Goal: Information Seeking & Learning: Learn about a topic

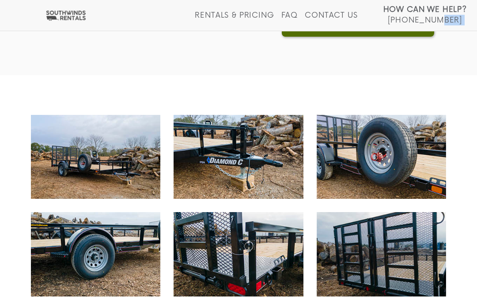
scroll to position [413, 0]
click at [374, 168] on span "Spare Tire on Passenger Side Diamond C® 14' Utility Trailer" at bounding box center [381, 157] width 129 height 84
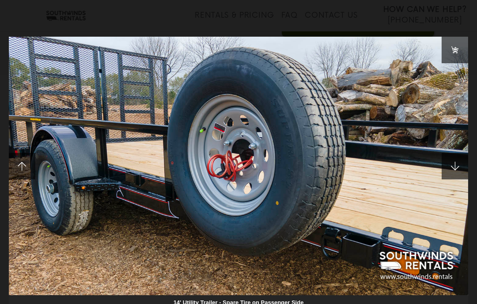
click at [462, 164] on span at bounding box center [454, 166] width 26 height 26
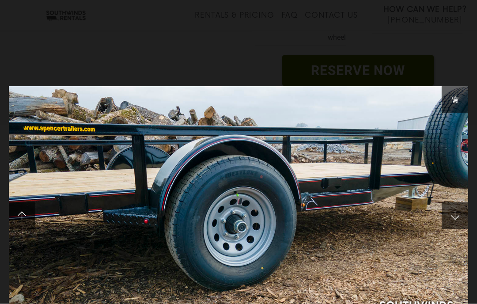
scroll to position [363, 0]
click at [34, 219] on span at bounding box center [22, 215] width 26 height 26
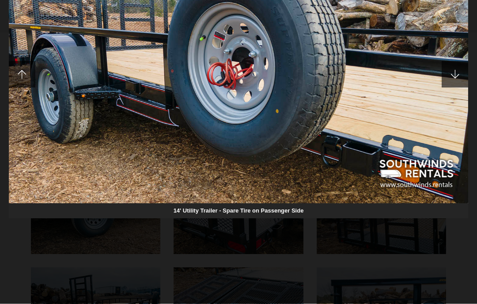
scroll to position [453, 0]
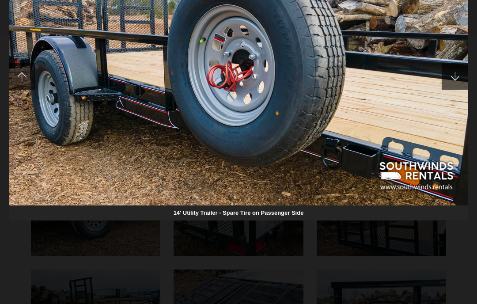
click at [287, 153] on img at bounding box center [238, 76] width 459 height 258
click at [290, 132] on img at bounding box center [238, 76] width 459 height 258
click at [287, 124] on img at bounding box center [238, 76] width 459 height 258
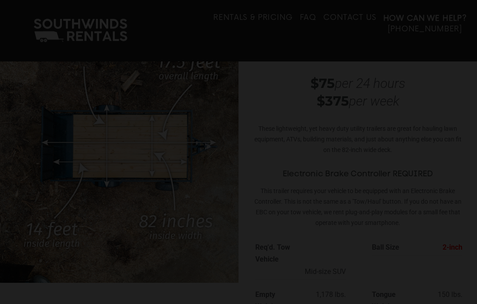
scroll to position [0, 0]
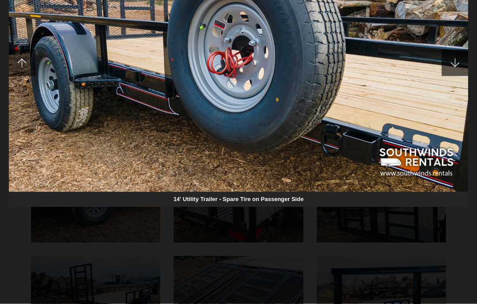
click at [275, 259] on div at bounding box center [238, 152] width 477 height 304
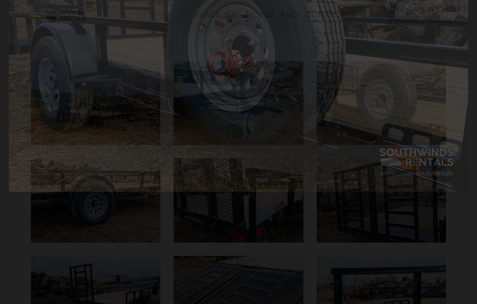
click at [274, 275] on div at bounding box center [238, 152] width 477 height 304
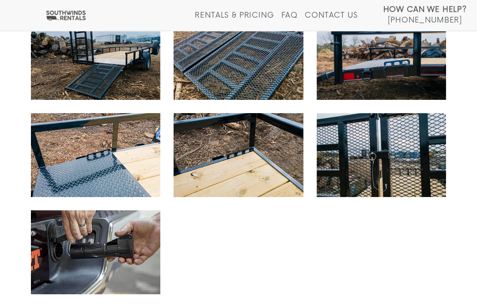
scroll to position [706, 0]
click at [132, 256] on span "Trailer Brake Controllers for Rent Diamond C® 14' Utility Trailer" at bounding box center [95, 252] width 129 height 84
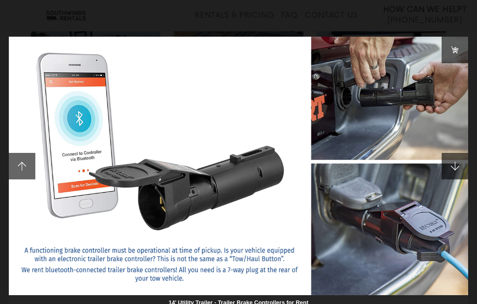
click at [248, 224] on img at bounding box center [238, 166] width 459 height 258
click at [394, 102] on img at bounding box center [238, 166] width 459 height 258
click at [398, 103] on img at bounding box center [238, 166] width 459 height 258
click at [393, 251] on img at bounding box center [238, 166] width 459 height 258
click at [386, 253] on img at bounding box center [238, 166] width 459 height 258
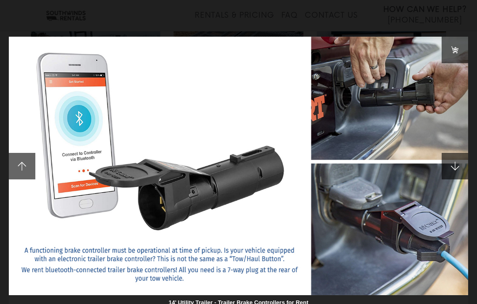
click at [458, 167] on span at bounding box center [454, 166] width 26 height 26
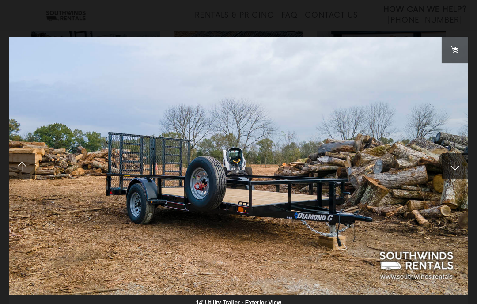
click at [457, 166] on span at bounding box center [454, 166] width 26 height 26
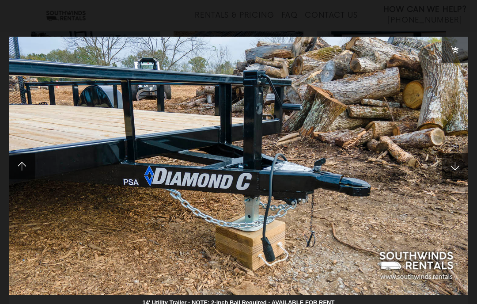
click at [460, 164] on span at bounding box center [454, 166] width 26 height 26
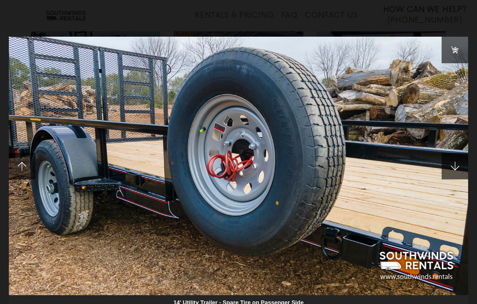
click at [457, 169] on span at bounding box center [454, 166] width 26 height 26
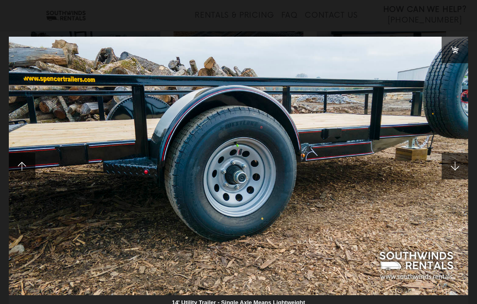
click at [456, 167] on span at bounding box center [454, 166] width 26 height 26
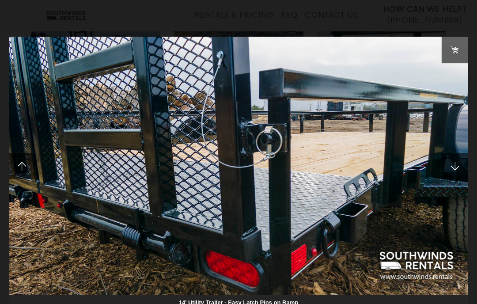
click at [459, 167] on span at bounding box center [454, 166] width 26 height 26
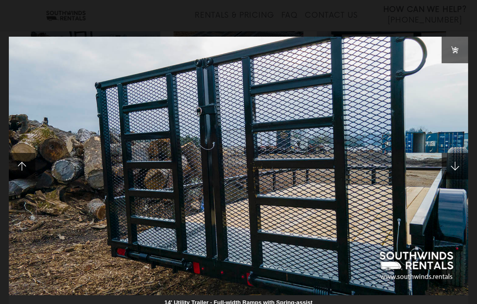
click at [458, 165] on span at bounding box center [454, 166] width 26 height 26
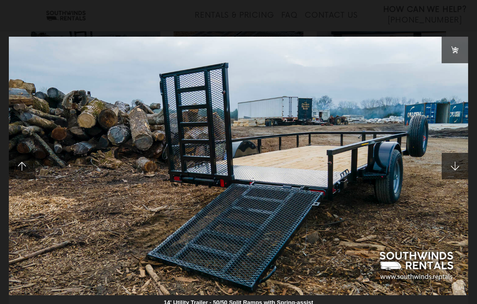
click at [464, 161] on span at bounding box center [454, 166] width 26 height 26
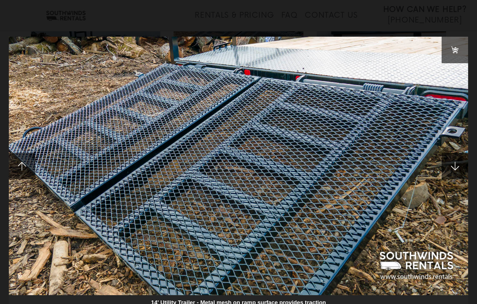
click at [456, 169] on span at bounding box center [454, 166] width 26 height 26
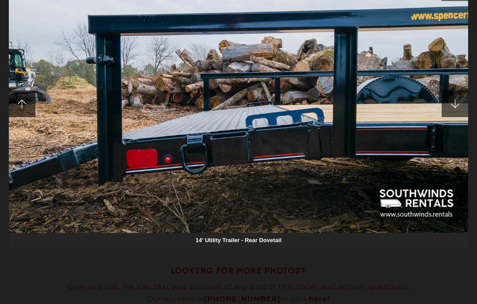
scroll to position [770, 0]
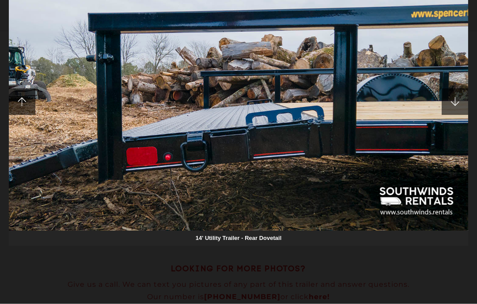
click at [320, 124] on img at bounding box center [238, 102] width 459 height 258
click at [321, 143] on img at bounding box center [238, 102] width 459 height 258
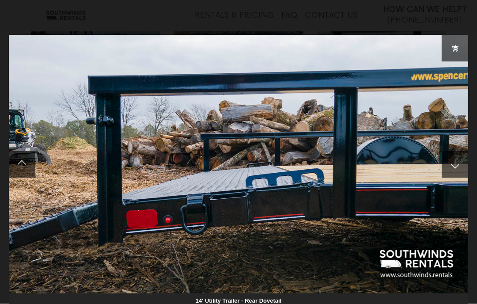
scroll to position [708, 0]
click at [462, 163] on span at bounding box center [454, 164] width 26 height 26
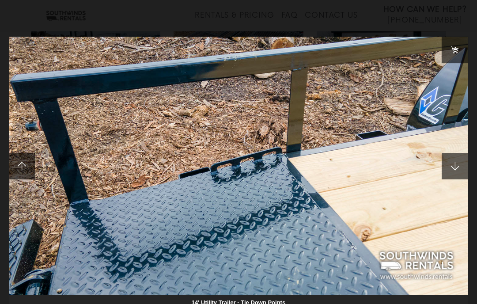
click at [461, 166] on span at bounding box center [454, 166] width 26 height 26
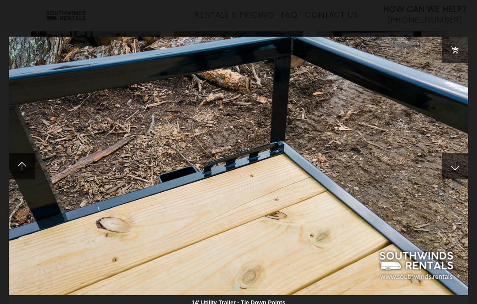
click at [457, 163] on span at bounding box center [454, 166] width 26 height 26
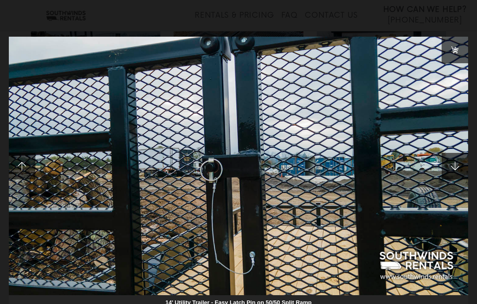
click at [459, 160] on span at bounding box center [454, 166] width 26 height 26
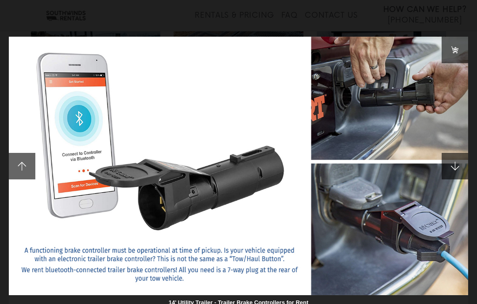
click at [462, 160] on span at bounding box center [454, 166] width 26 height 26
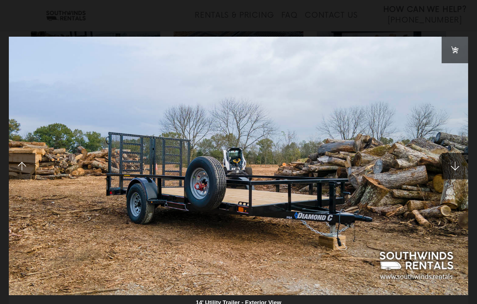
click at [467, 157] on link at bounding box center [454, 166] width 26 height 26
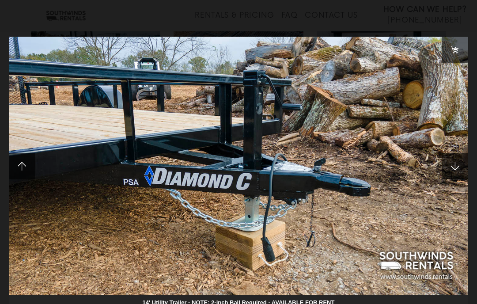
click at [455, 161] on span at bounding box center [454, 166] width 26 height 26
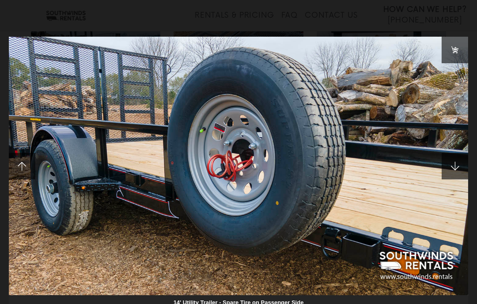
click at [464, 167] on span at bounding box center [454, 166] width 26 height 26
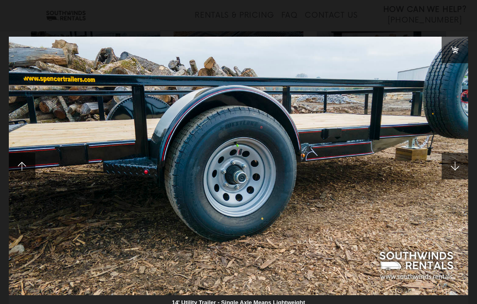
click at [459, 165] on span at bounding box center [454, 166] width 26 height 26
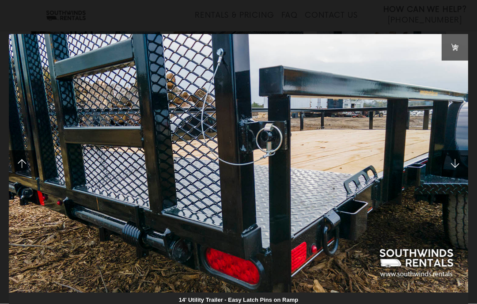
scroll to position [728, 0]
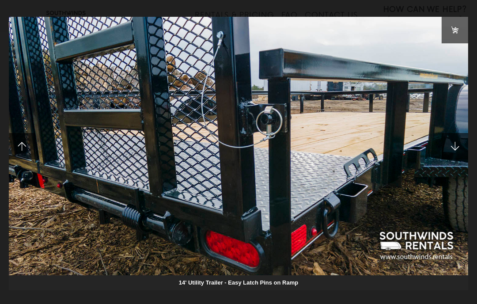
click at [457, 140] on span at bounding box center [454, 146] width 26 height 26
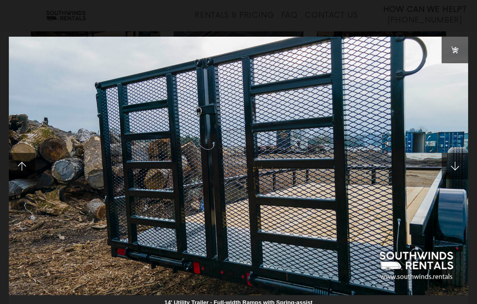
click at [456, 165] on span at bounding box center [454, 166] width 26 height 26
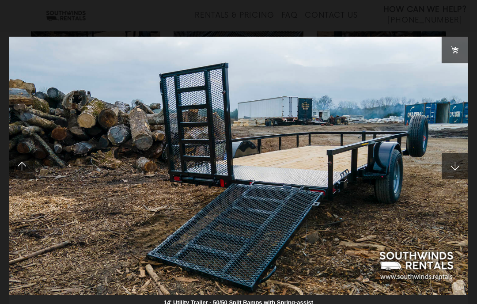
click at [460, 160] on span at bounding box center [454, 166] width 26 height 26
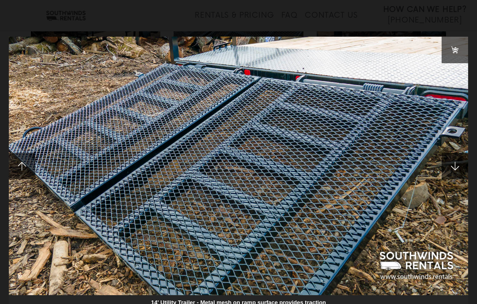
click at [460, 165] on span at bounding box center [454, 166] width 26 height 26
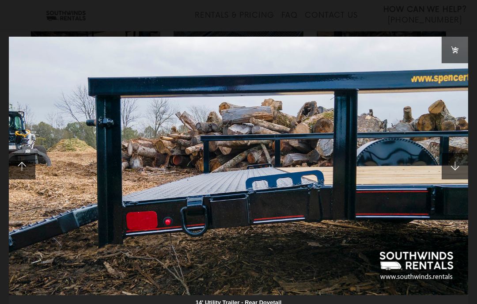
click at [464, 162] on span at bounding box center [454, 166] width 26 height 26
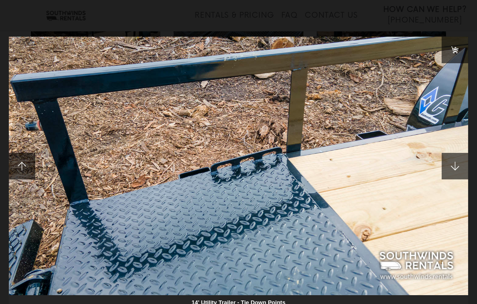
click at [458, 164] on span at bounding box center [454, 166] width 26 height 26
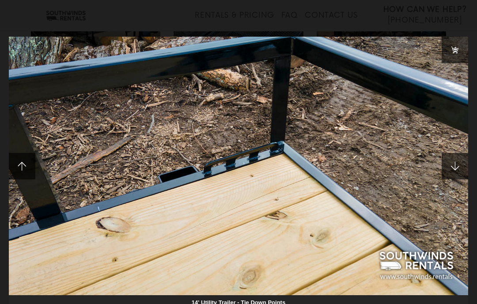
click at [460, 163] on span at bounding box center [454, 166] width 26 height 26
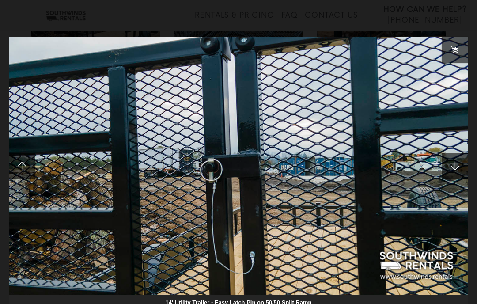
click at [460, 170] on span at bounding box center [454, 166] width 26 height 26
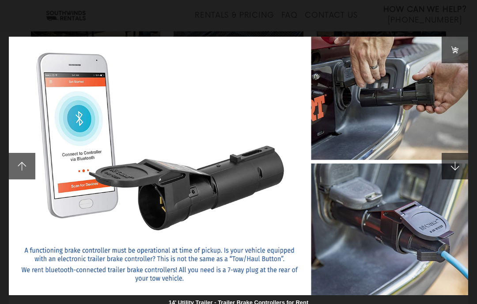
click at [460, 165] on span at bounding box center [454, 166] width 26 height 26
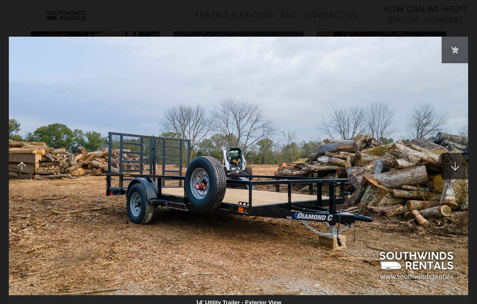
click at [456, 157] on span at bounding box center [454, 166] width 26 height 26
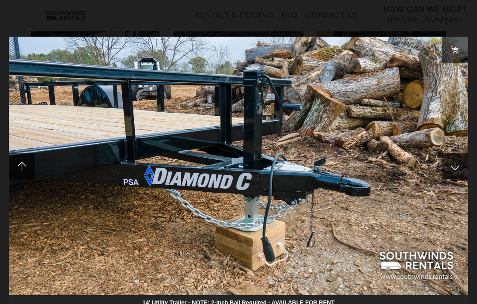
click at [464, 159] on span at bounding box center [454, 166] width 26 height 26
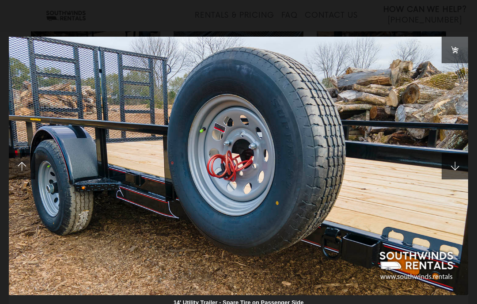
click at [460, 165] on span at bounding box center [454, 166] width 26 height 26
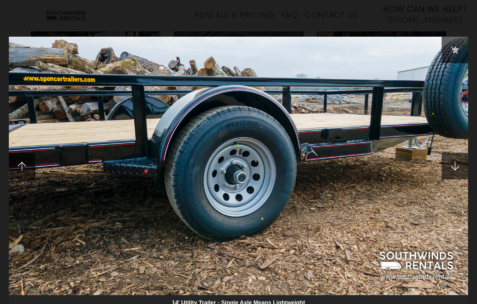
click at [459, 155] on span at bounding box center [454, 166] width 26 height 26
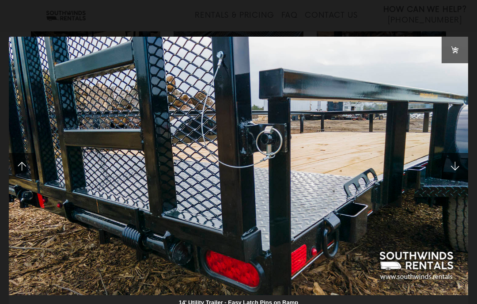
click at [460, 166] on span at bounding box center [454, 166] width 26 height 26
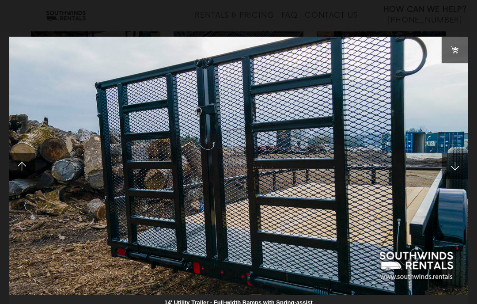
click at [467, 160] on link at bounding box center [454, 166] width 26 height 26
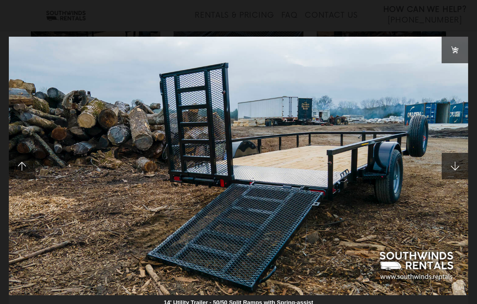
click at [463, 163] on span at bounding box center [454, 166] width 26 height 26
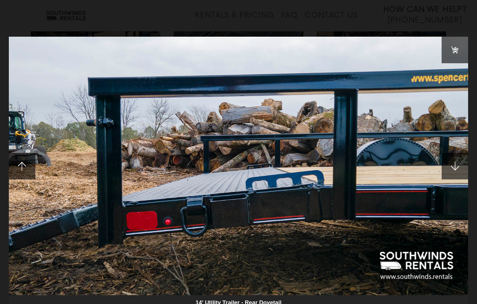
click at [467, 162] on span at bounding box center [454, 166] width 26 height 26
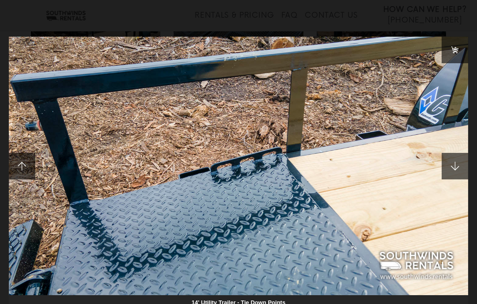
click at [461, 152] on img at bounding box center [238, 166] width 459 height 258
click at [460, 157] on span at bounding box center [454, 166] width 26 height 26
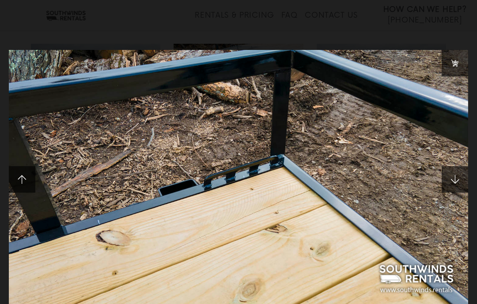
scroll to position [712, 0]
